Goal: Task Accomplishment & Management: Complete application form

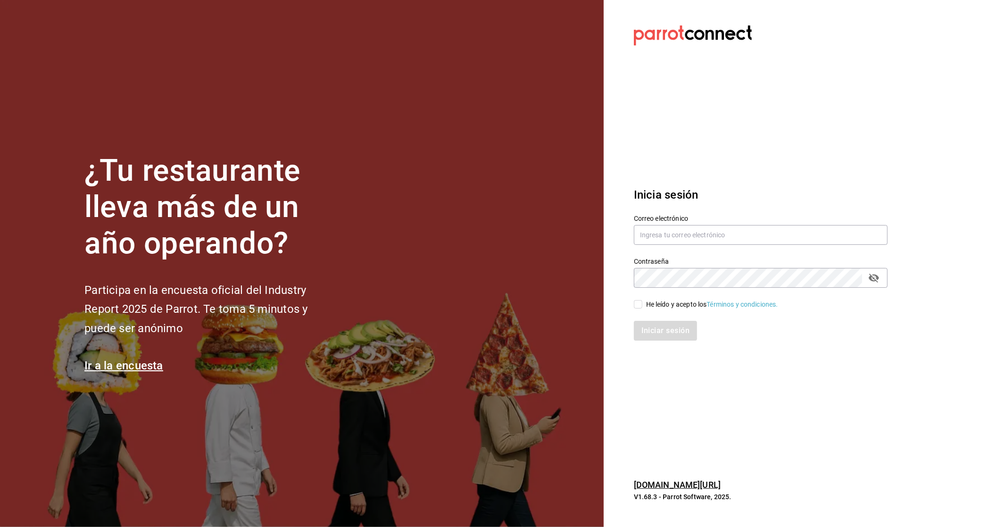
click at [642, 302] on input "He leído y acepto los Términos y condiciones." at bounding box center [638, 304] width 8 height 8
checkbox input "true"
click at [684, 239] on input "text" at bounding box center [761, 235] width 254 height 20
type input "G"
type input "[EMAIL_ADDRESS][DOMAIN_NAME]"
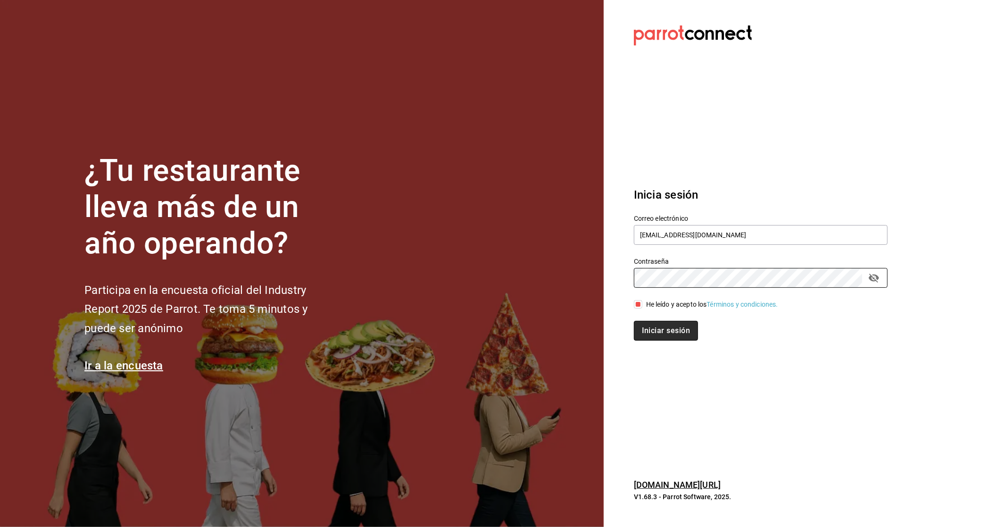
click at [681, 322] on button "Iniciar sesión" at bounding box center [666, 331] width 64 height 20
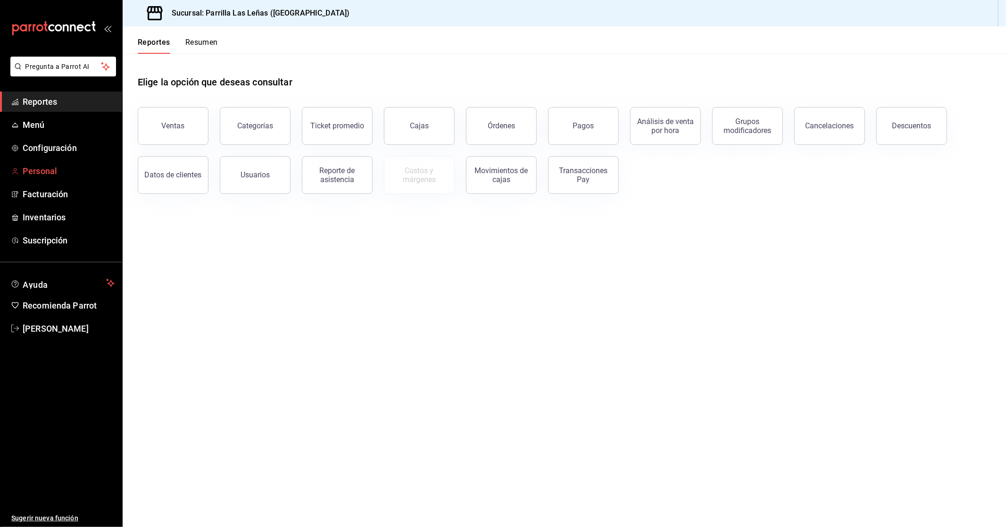
click at [41, 172] on span "Personal" at bounding box center [69, 171] width 92 height 13
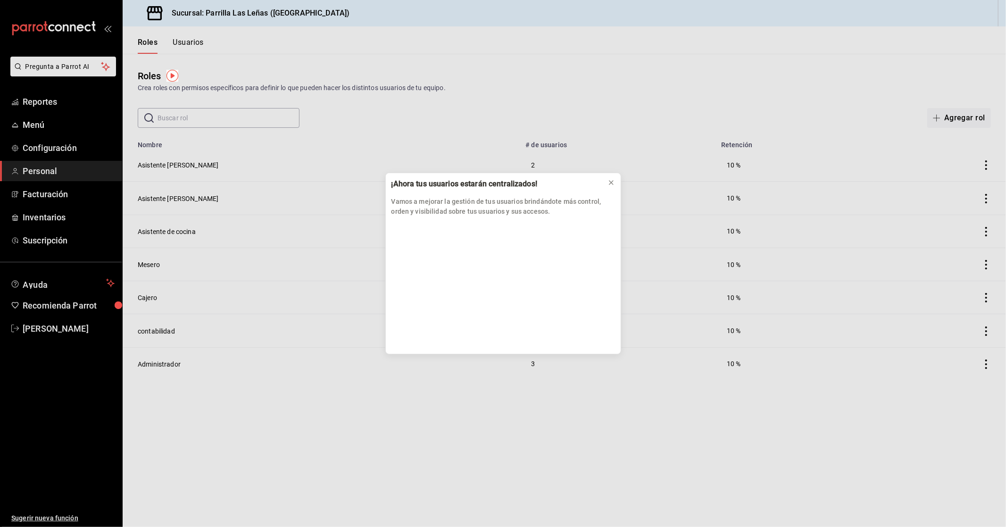
click at [179, 45] on div "¡Ahora tus usuarios estarán centralizados! Vamos a mejorar la gestión de tus us…" at bounding box center [503, 263] width 1006 height 527
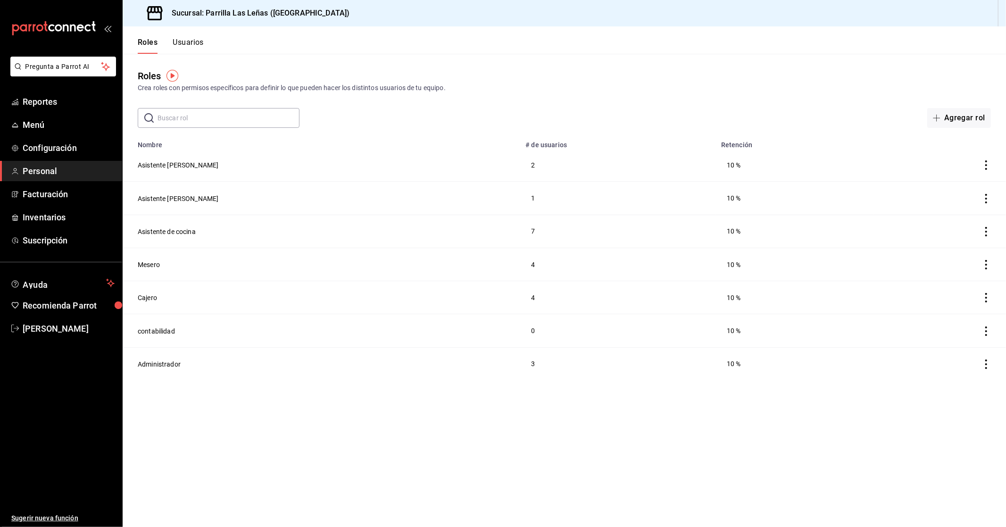
click at [196, 43] on button "Usuarios" at bounding box center [188, 46] width 31 height 16
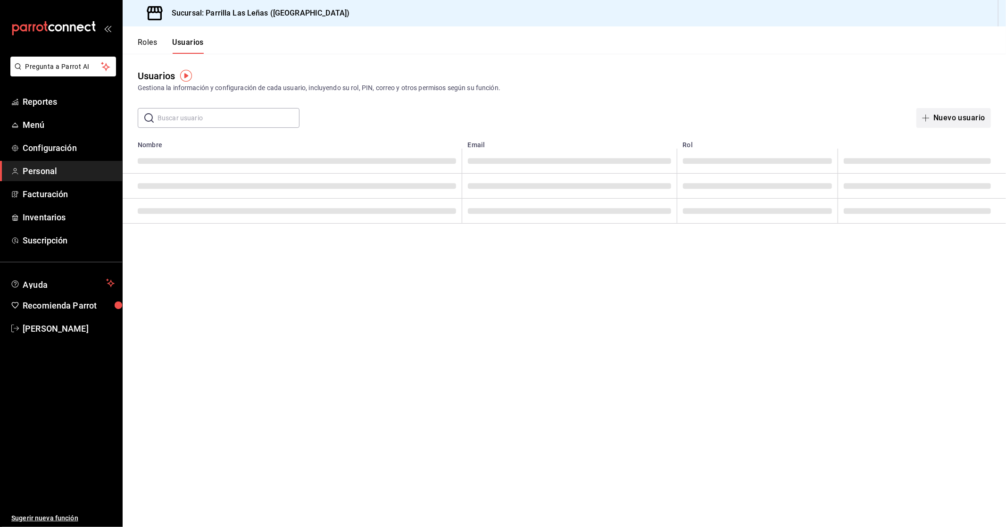
click at [938, 118] on button "Nuevo usuario" at bounding box center [953, 118] width 75 height 20
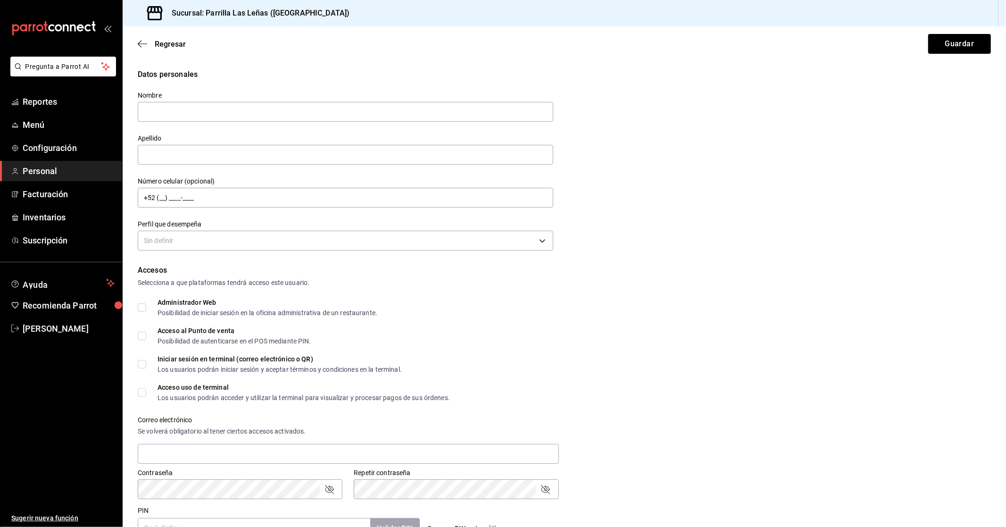
click at [258, 98] on label "Nombre" at bounding box center [345, 95] width 415 height 7
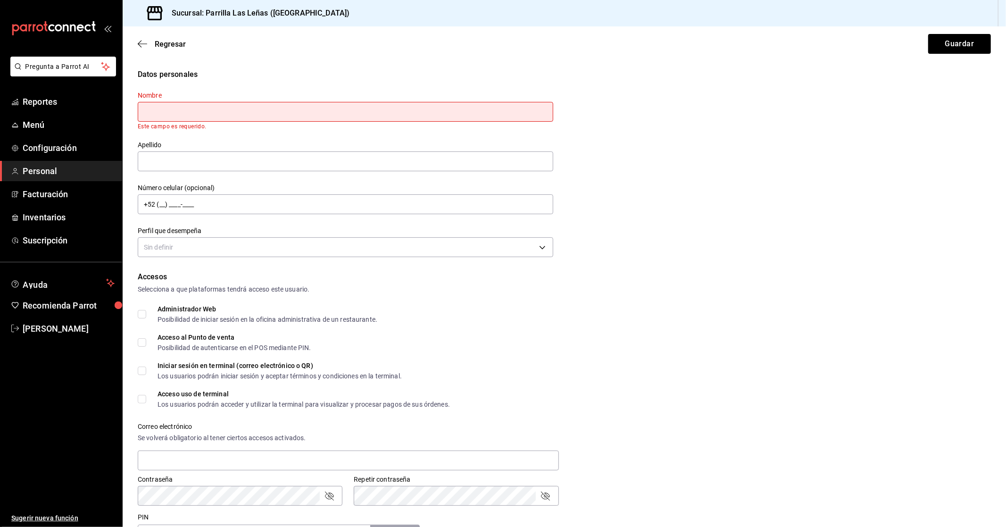
click at [257, 113] on input "text" at bounding box center [345, 112] width 415 height 20
type input "[PERSON_NAME]"
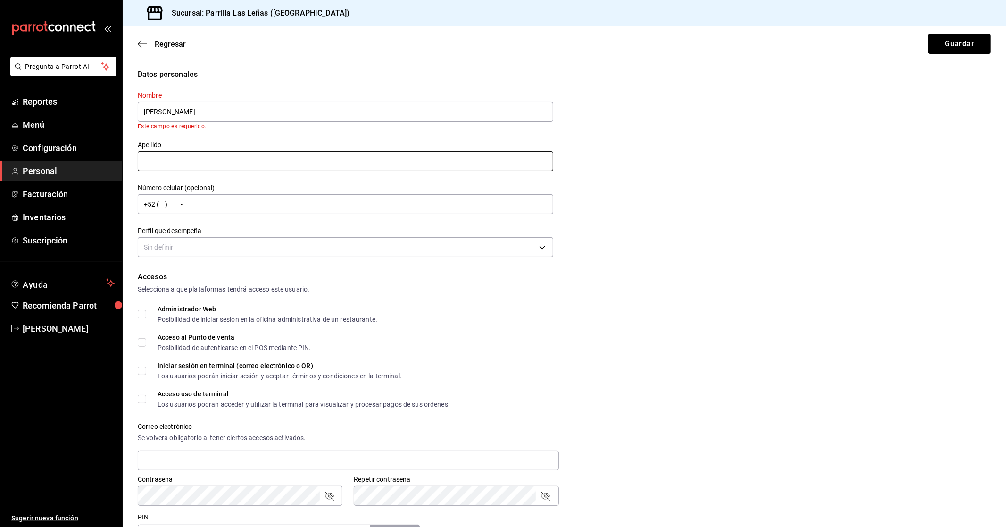
click at [242, 170] on div "Nombre [PERSON_NAME] campo es requerido. Apellido Número celular (opcional) +52…" at bounding box center [339, 170] width 427 height 180
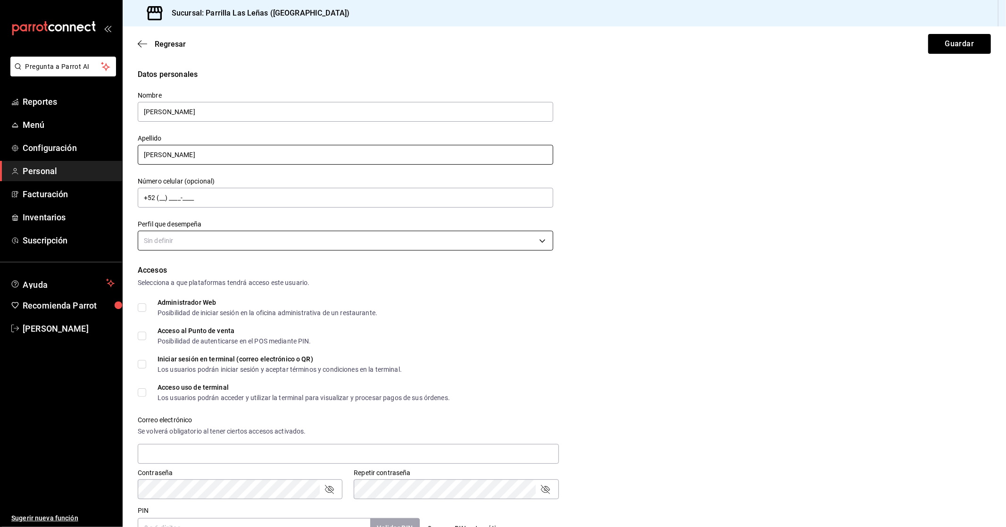
type input "[PERSON_NAME]"
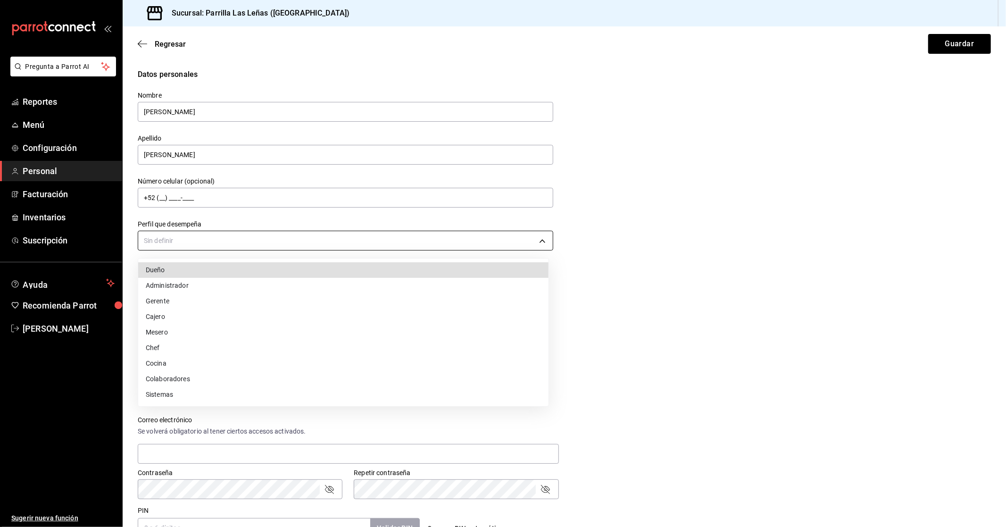
click at [159, 234] on body "Pregunta a Parrot AI Reportes Menú Configuración Personal Facturación Inventari…" at bounding box center [503, 263] width 1006 height 527
click at [184, 328] on li "Mesero" at bounding box center [343, 332] width 410 height 16
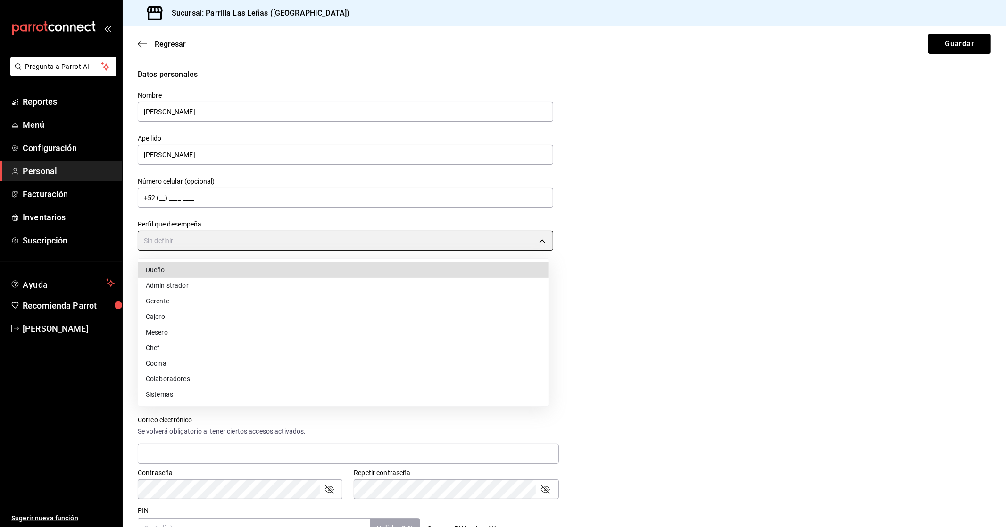
type input "WAITER"
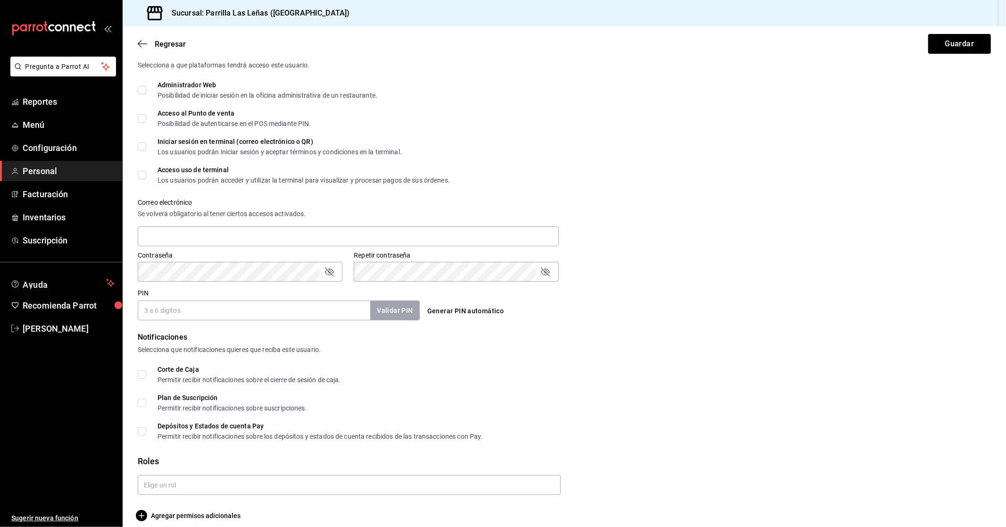
scroll to position [225, 0]
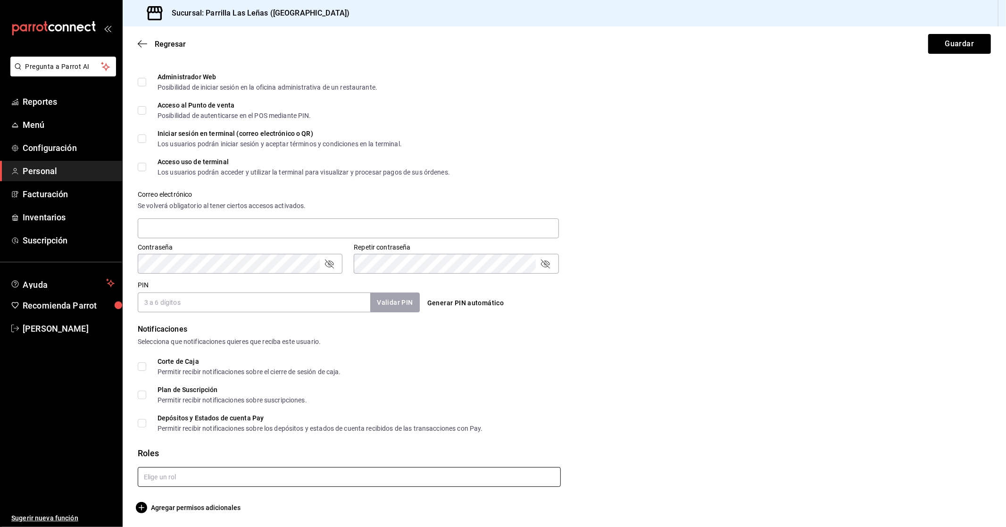
click at [162, 481] on input "text" at bounding box center [349, 477] width 423 height 20
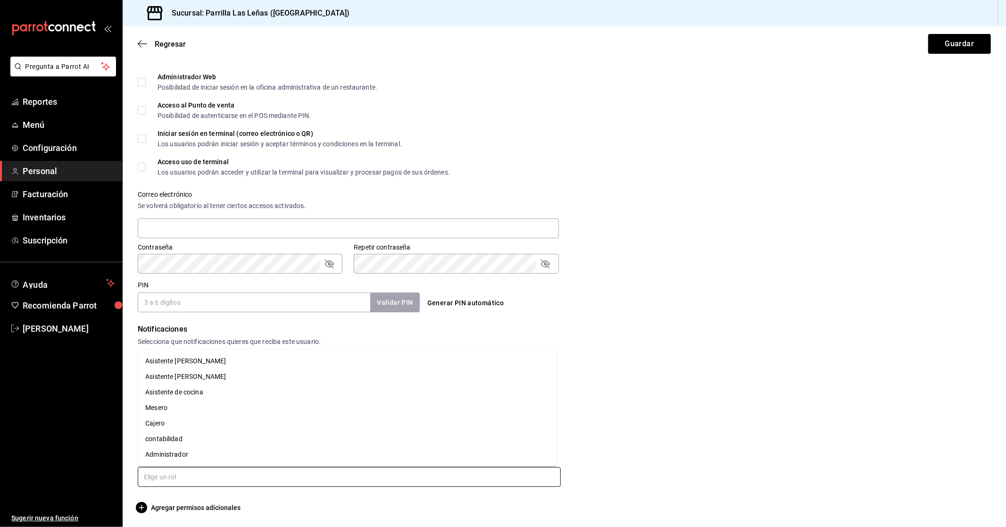
click at [177, 411] on li "Mesero" at bounding box center [347, 408] width 419 height 16
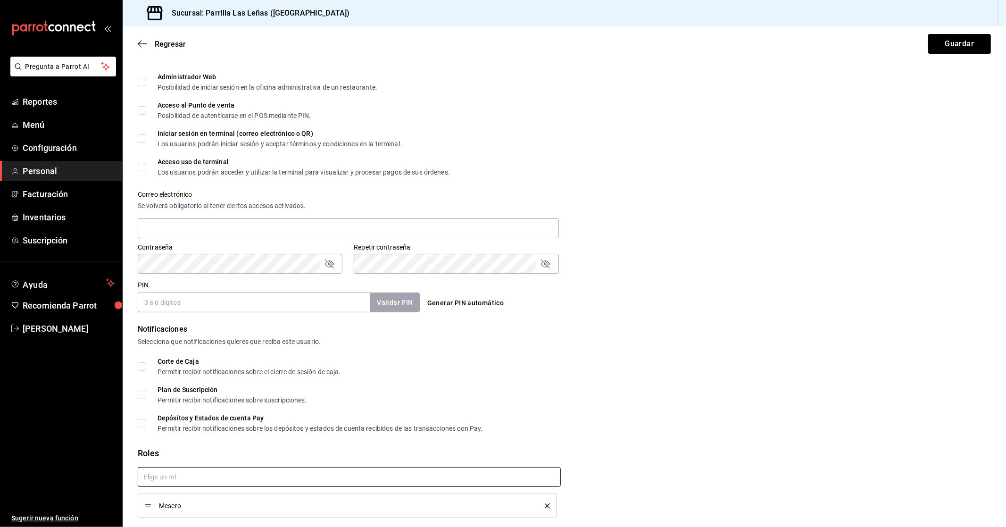
scroll to position [257, 0]
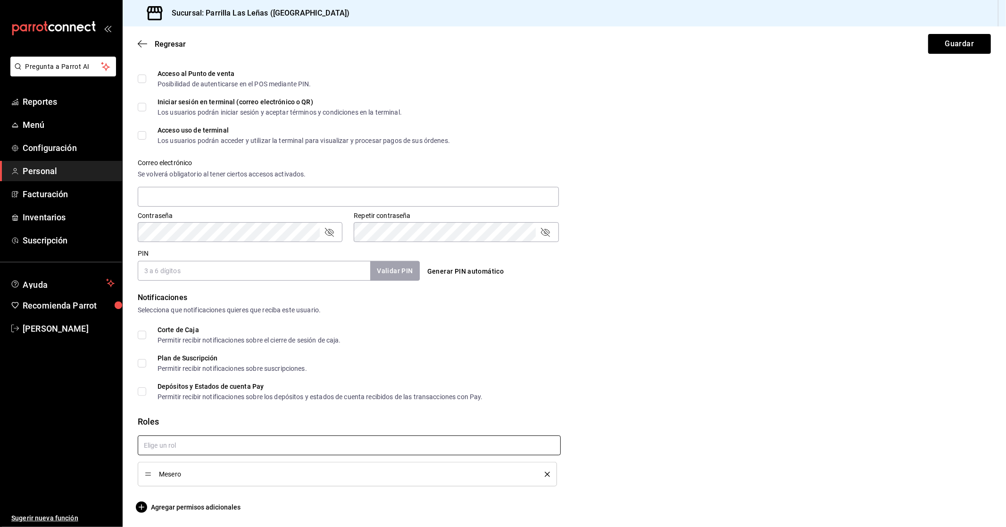
checkbox input "true"
click at [203, 254] on div "PIN Validar PIN ​" at bounding box center [279, 264] width 282 height 31
click at [200, 266] on input "PIN" at bounding box center [254, 271] width 232 height 20
click at [406, 266] on button "Validar PIN" at bounding box center [394, 271] width 50 height 20
click at [406, 266] on div "Validar PIN" at bounding box center [391, 270] width 58 height 19
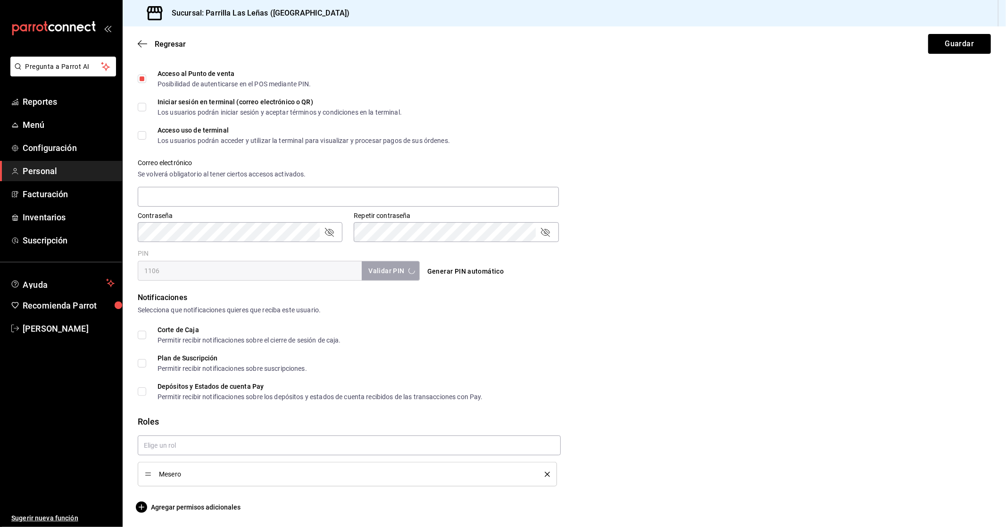
click at [406, 266] on div "Validar PIN" at bounding box center [391, 270] width 58 height 19
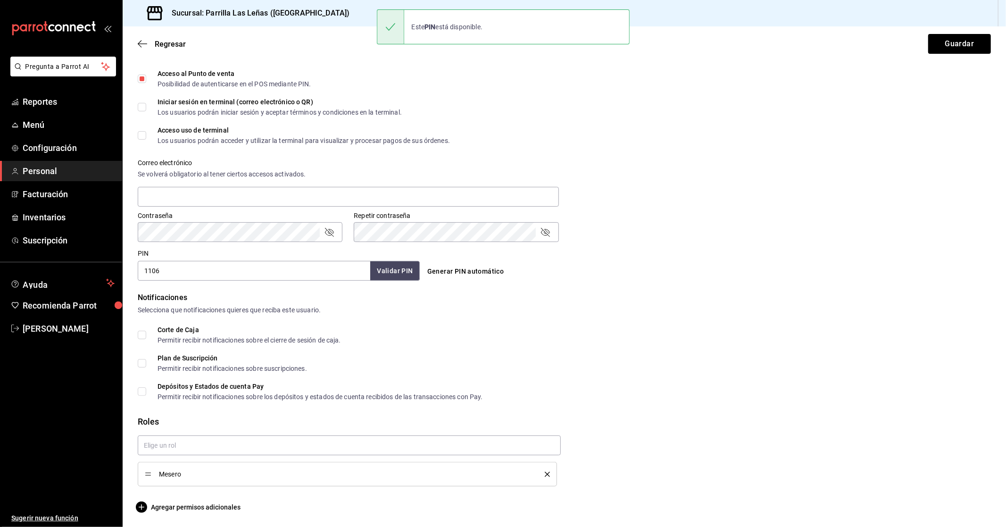
click at [321, 259] on div "PIN 1106 Validar PIN ​" at bounding box center [279, 264] width 282 height 31
click at [307, 271] on input "1106" at bounding box center [254, 271] width 232 height 20
type input "1103"
click at [379, 267] on button "Validar PIN" at bounding box center [394, 271] width 50 height 20
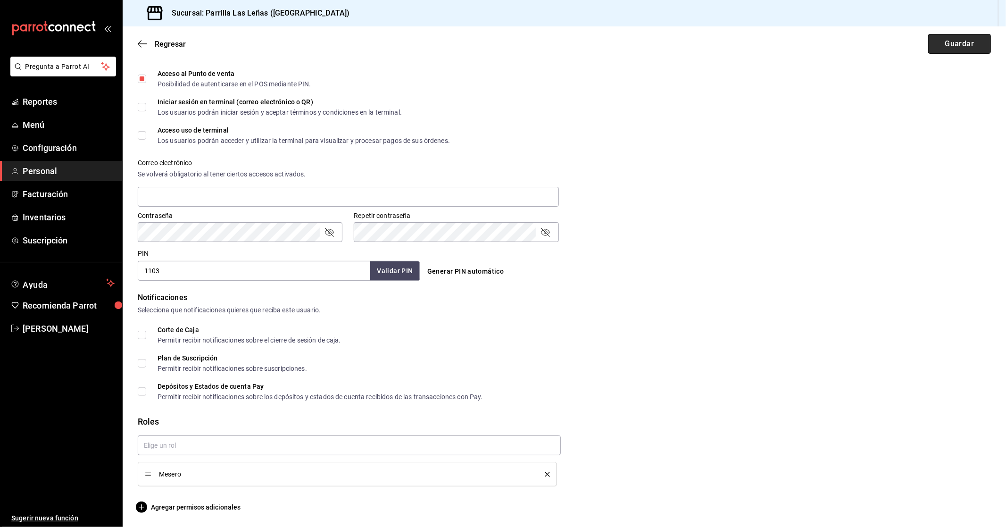
click at [937, 51] on button "Guardar" at bounding box center [959, 44] width 63 height 20
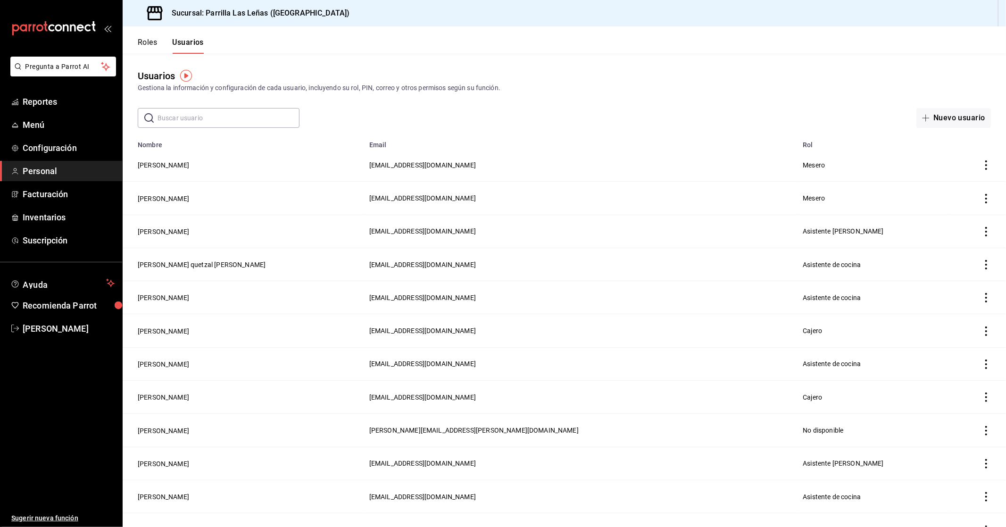
click at [608, 92] on div "Gestiona la información y configuración de cada usuario, incluyendo su rol, PIN…" at bounding box center [564, 88] width 853 height 10
drag, startPoint x: 176, startPoint y: 174, endPoint x: 520, endPoint y: 102, distance: 351.1
click at [150, 150] on td "[PERSON_NAME]" at bounding box center [243, 165] width 241 height 33
click at [639, 107] on div "Usuarios Gestiona la información y configuración de cada usuario, incluyendo su…" at bounding box center [564, 91] width 883 height 74
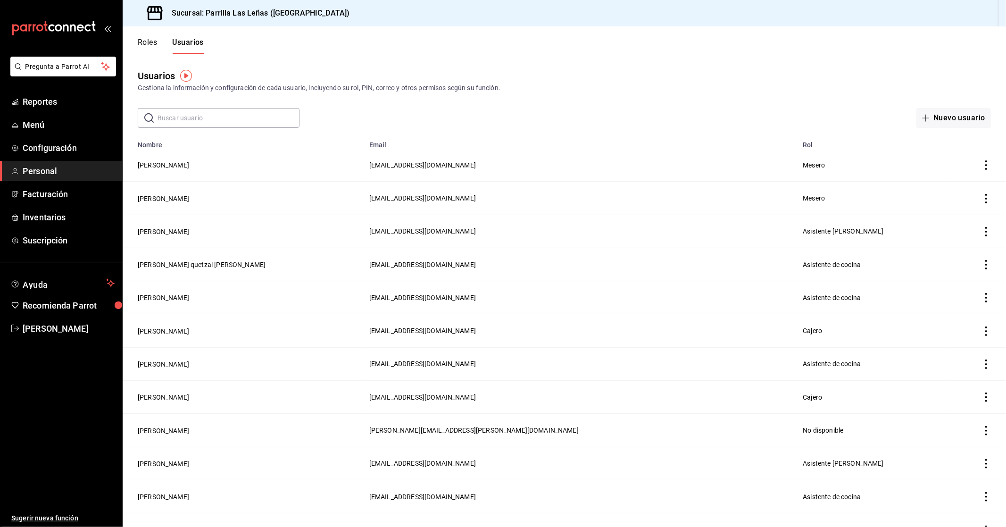
click at [297, 144] on th "Nombre" at bounding box center [243, 141] width 241 height 13
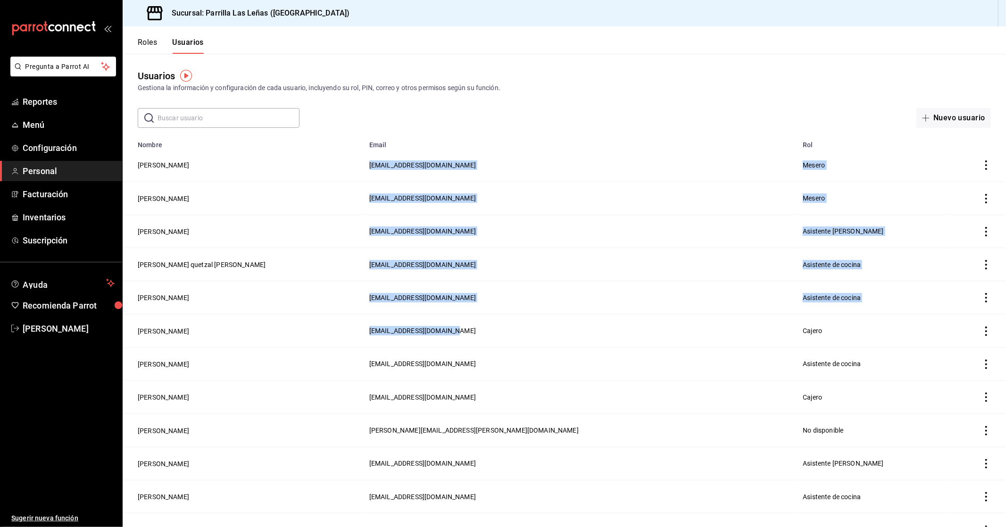
drag, startPoint x: 355, startPoint y: 199, endPoint x: 630, endPoint y: 331, distance: 305.2
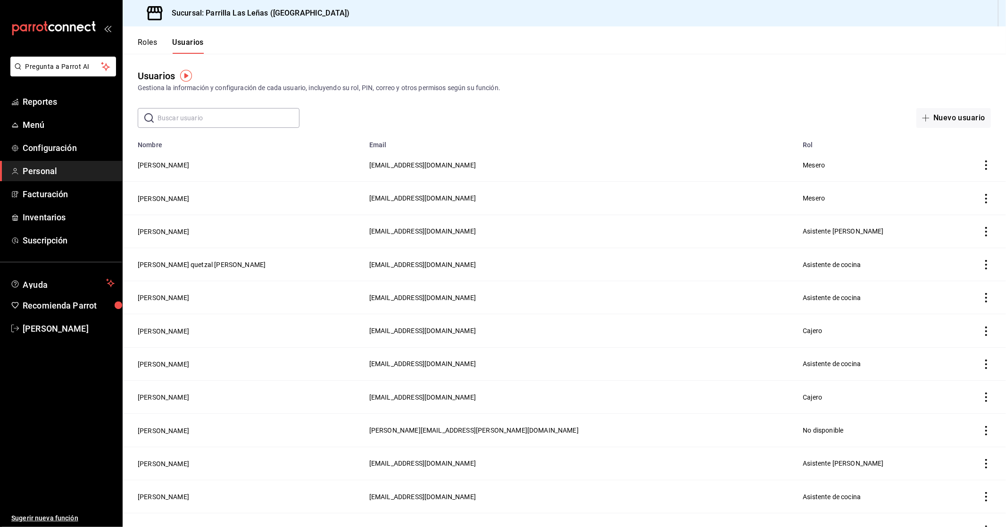
click at [764, 123] on div "Nuevo usuario" at bounding box center [823, 118] width 334 height 20
